Goal: Information Seeking & Learning: Learn about a topic

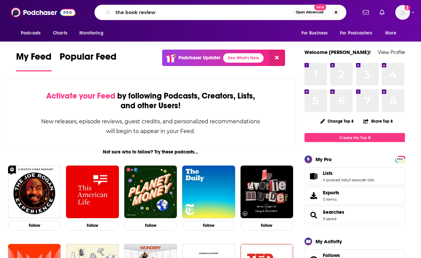
type input "the book review"
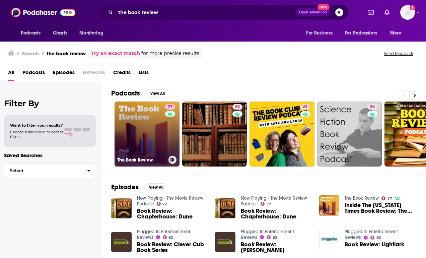
click at [148, 134] on link "77 The Book Review" at bounding box center [146, 133] width 65 height 65
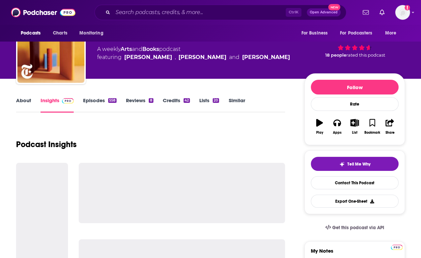
scroll to position [67, 0]
